Goal: Information Seeking & Learning: Learn about a topic

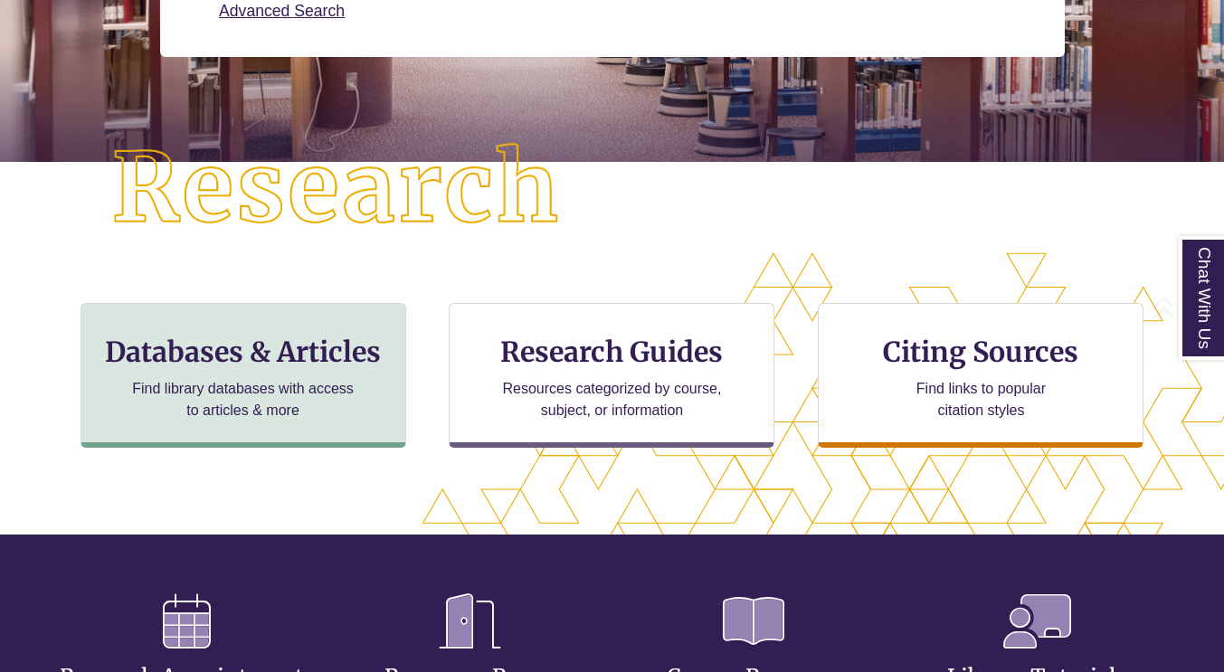
scroll to position [482, 1071]
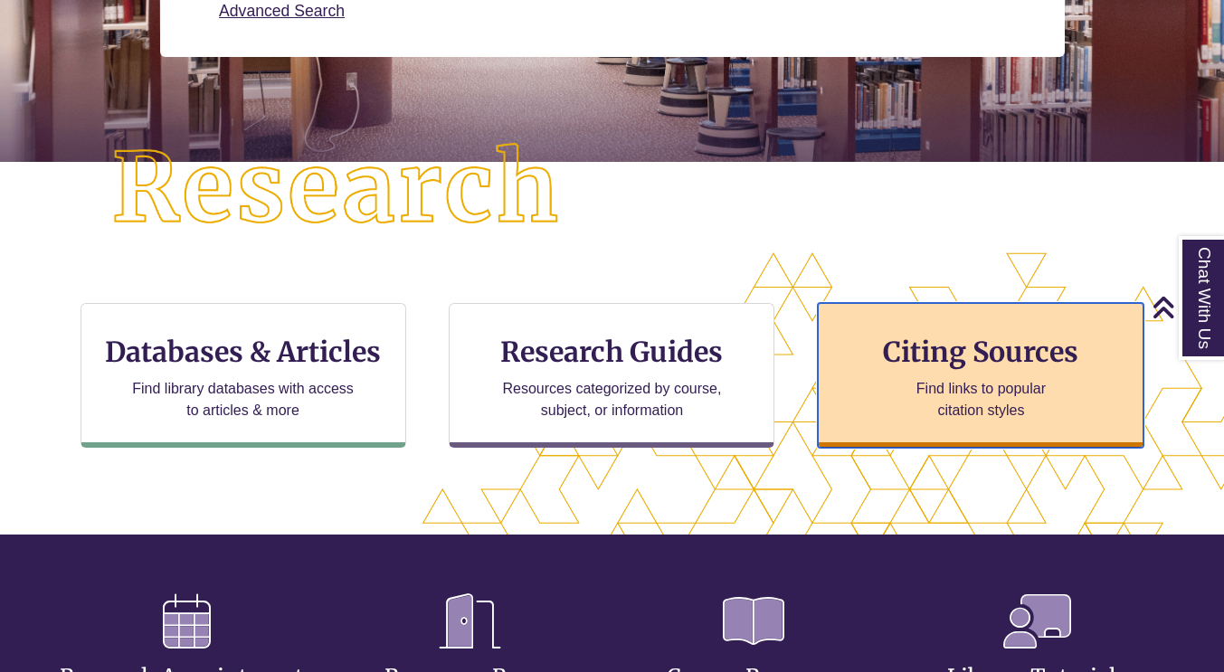
click at [918, 396] on p "Find links to popular citation styles" at bounding box center [981, 399] width 176 height 43
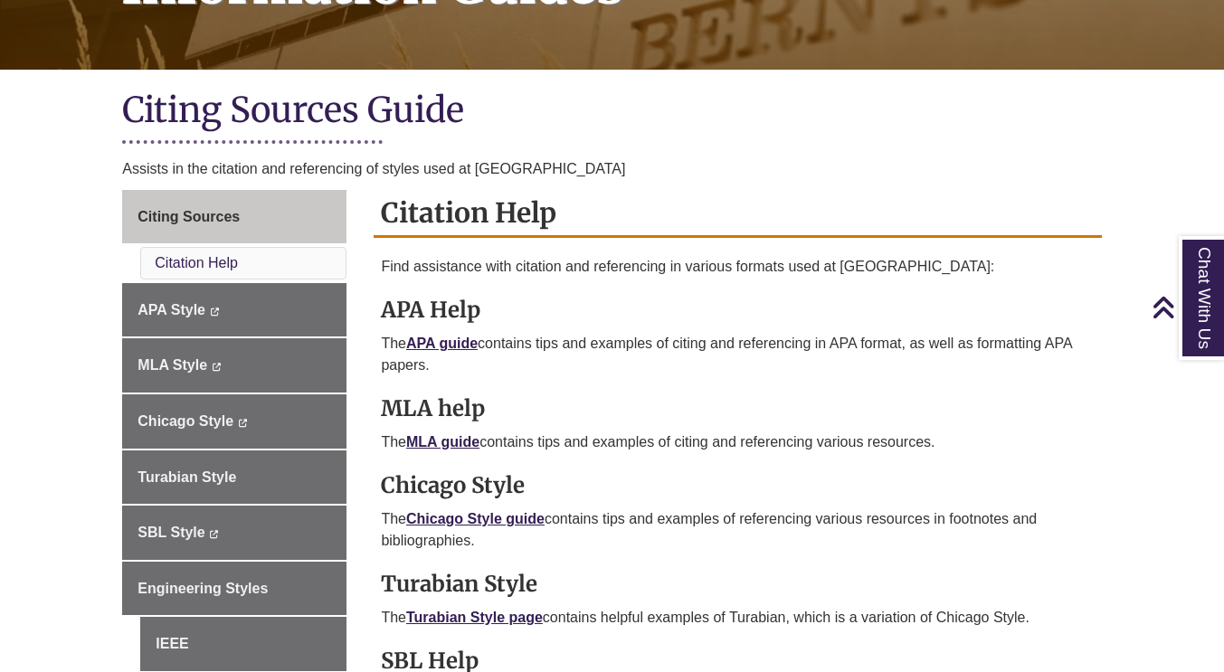
scroll to position [452, 0]
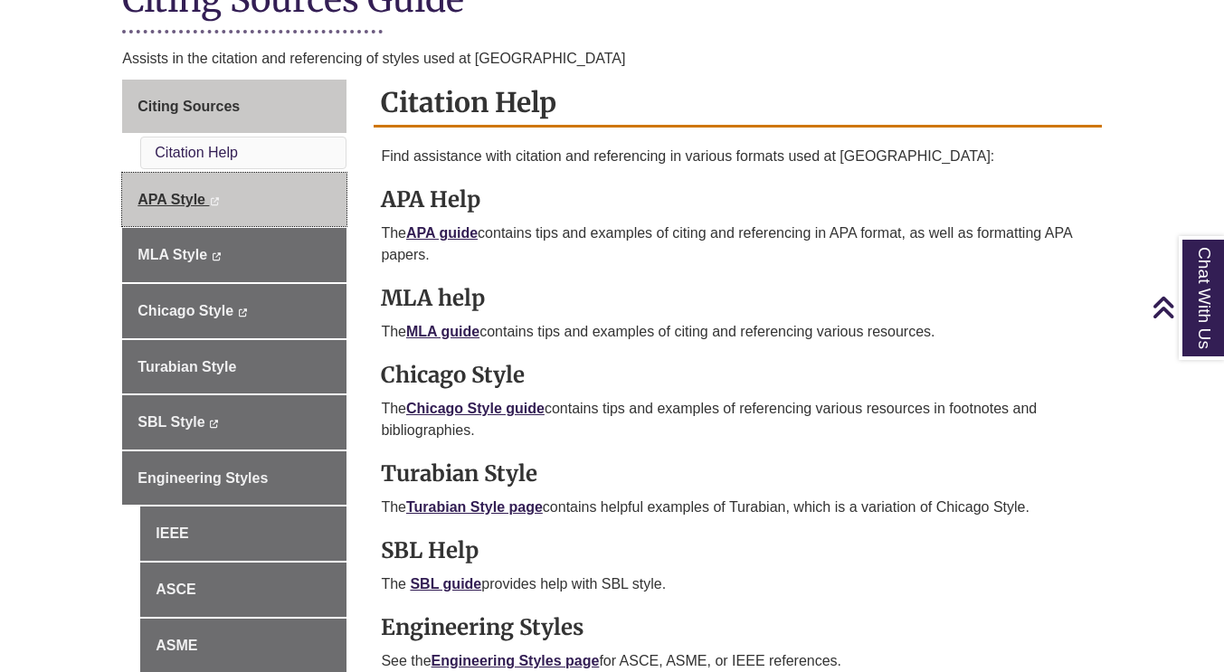
click at [232, 204] on link "APA Style This link opens in a new window This link opens in a new window" at bounding box center [234, 200] width 224 height 54
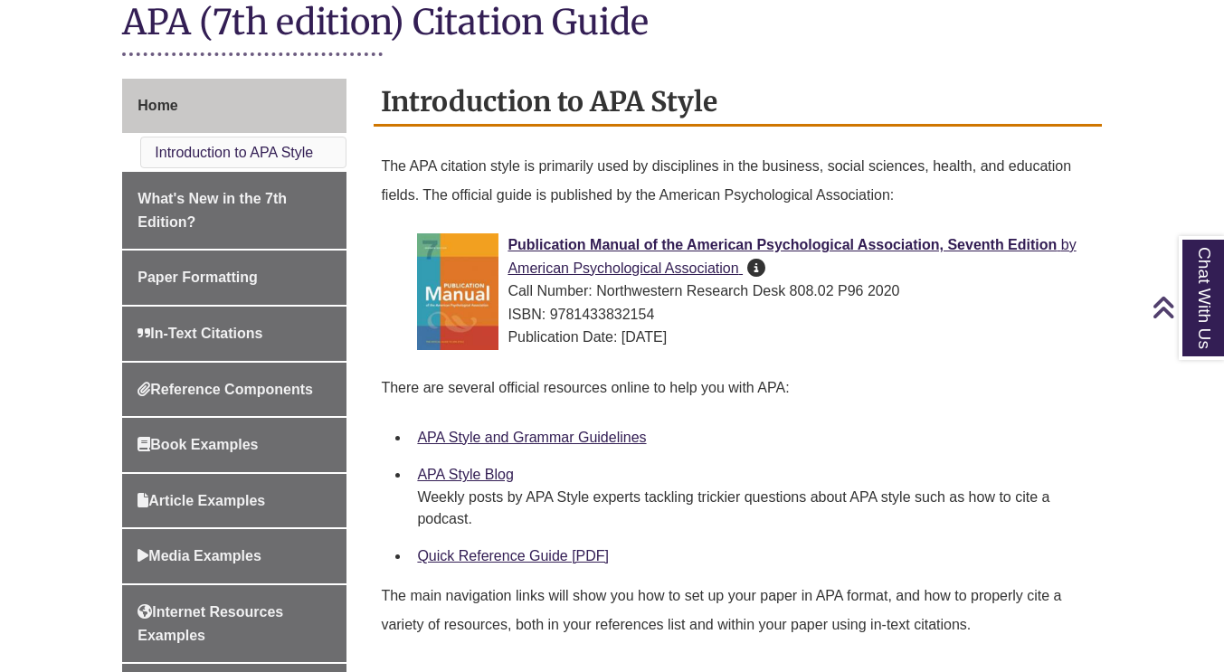
scroll to position [543, 0]
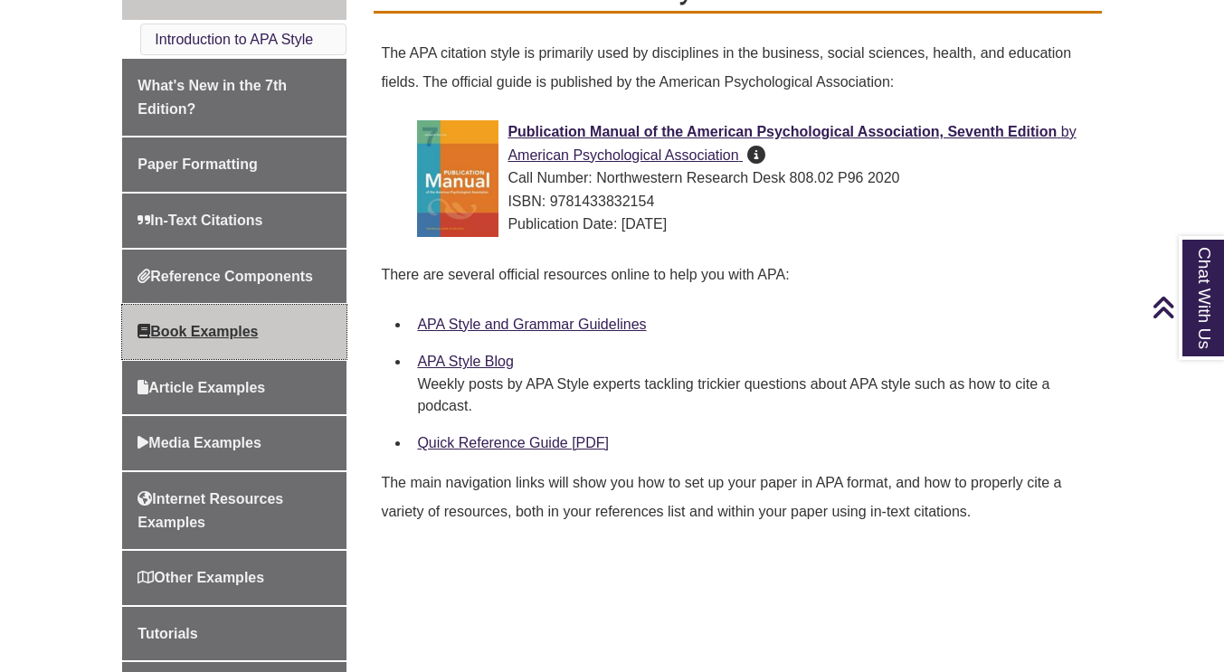
click at [241, 343] on link "Book Examples" at bounding box center [234, 332] width 224 height 54
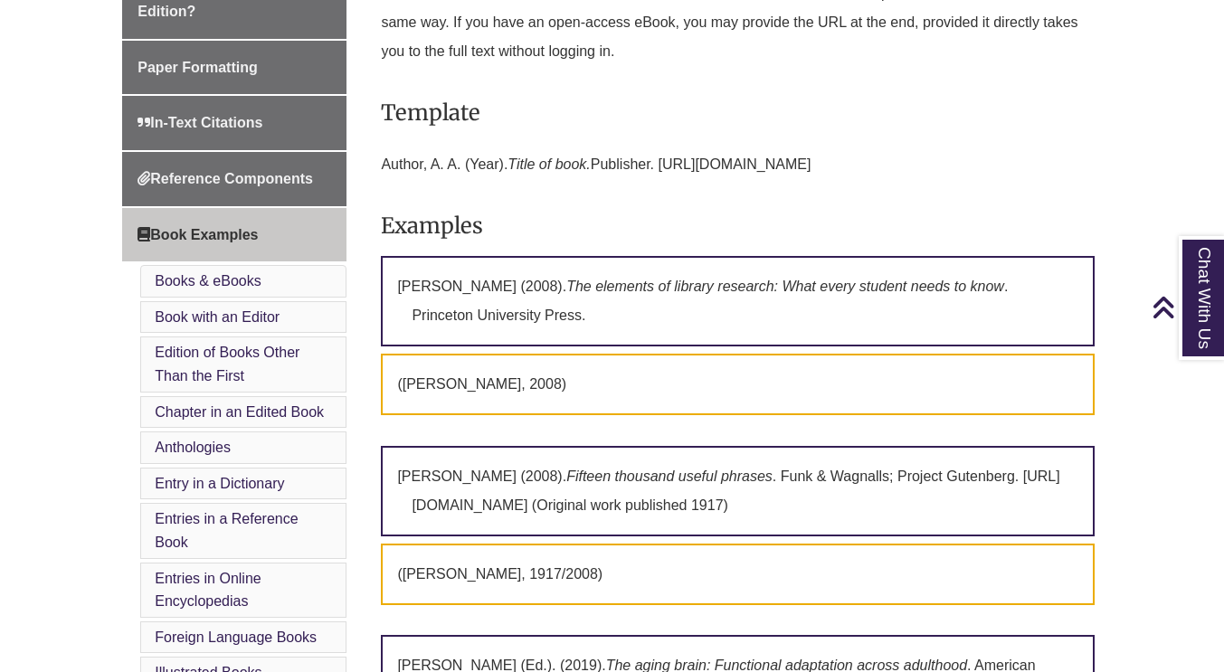
scroll to position [633, 0]
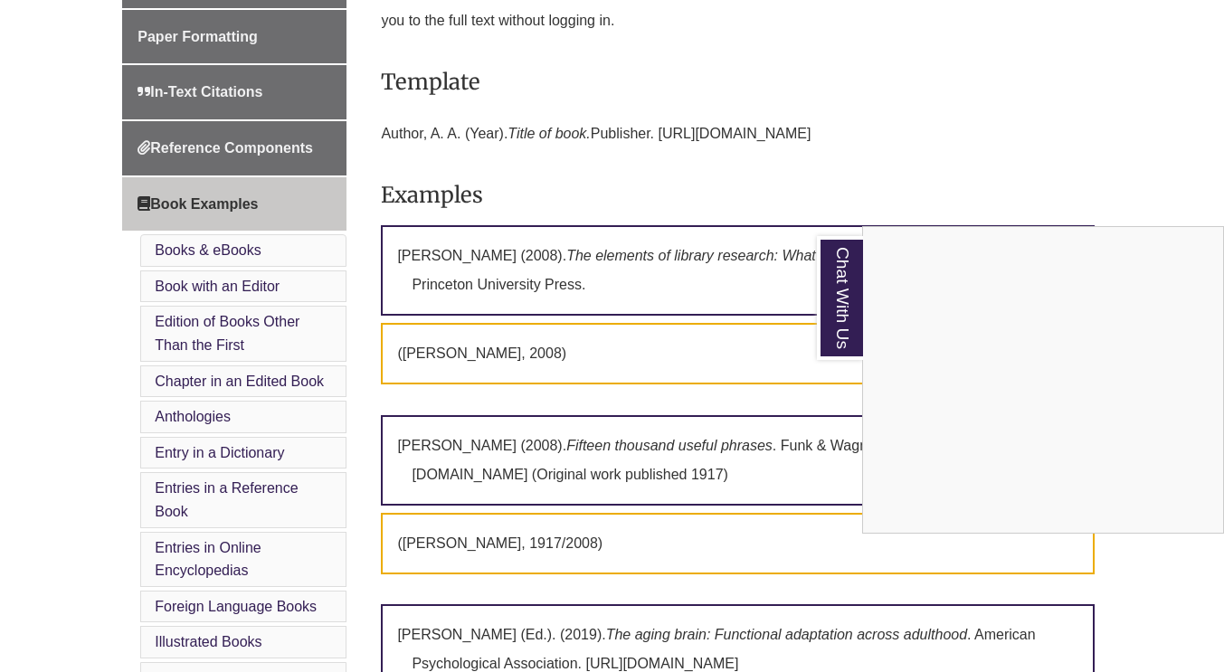
click at [625, 169] on div "Chat With Us" at bounding box center [612, 336] width 1224 height 672
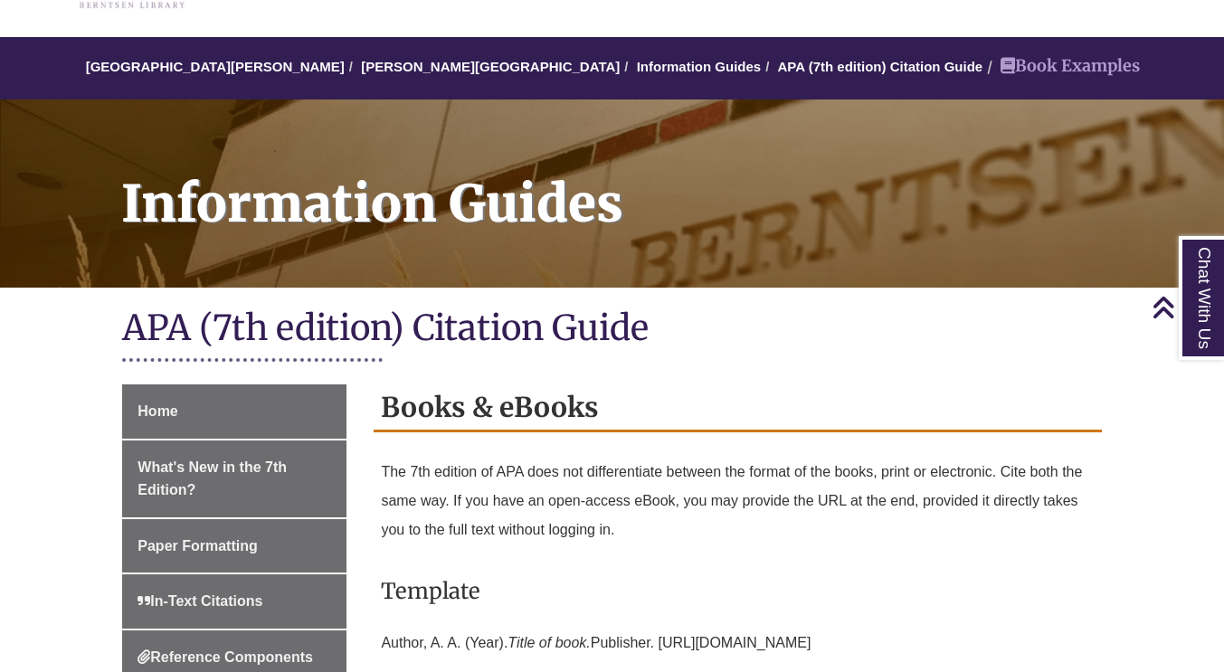
scroll to position [0, 0]
